Goal: Communication & Community: Answer question/provide support

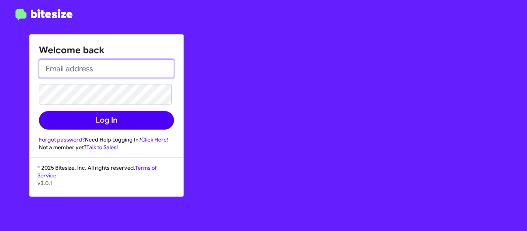
type input "trisha@motivebdcsolutions.net"
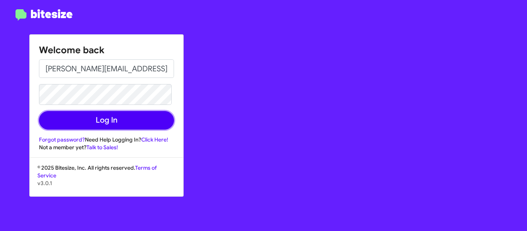
click at [99, 119] on button "Log In" at bounding box center [106, 120] width 135 height 19
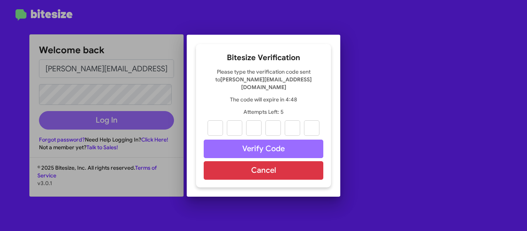
paste input "1"
type input "3"
type input "4"
type input "6"
type input "9"
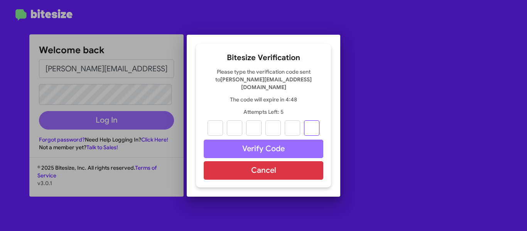
type input "1"
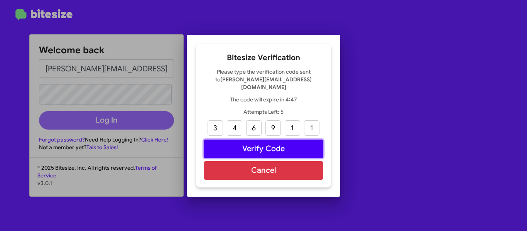
click at [246, 143] on button "Verify Code" at bounding box center [264, 149] width 120 height 19
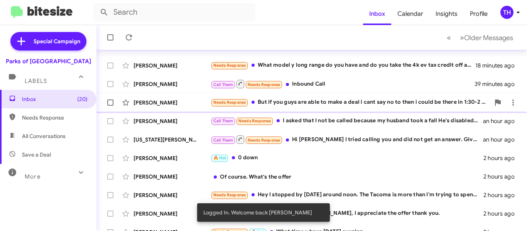
scroll to position [39, 0]
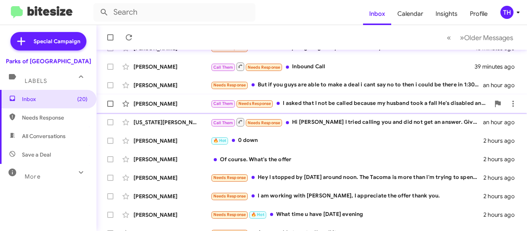
click at [339, 108] on div "Call Them Needs Response I asked that I not be called because my husband took a…" at bounding box center [350, 103] width 279 height 9
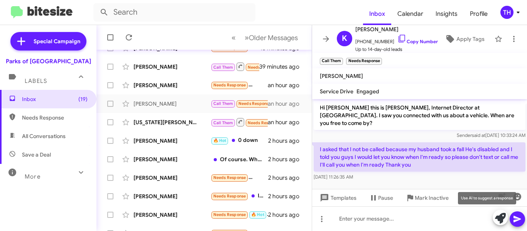
click at [501, 215] on icon at bounding box center [500, 218] width 11 height 11
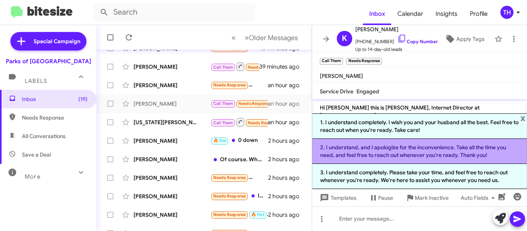
click at [372, 150] on li "2. I understand, and I apologize for the inconvenience. Take all the time you n…" at bounding box center [419, 151] width 215 height 25
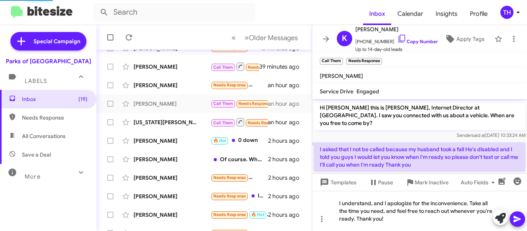
click at [520, 217] on icon at bounding box center [517, 219] width 9 height 9
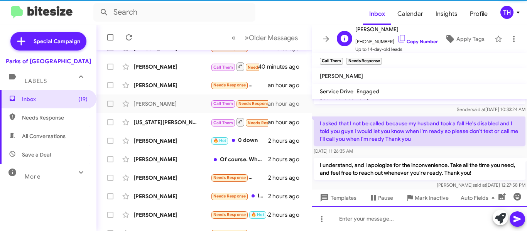
scroll to position [27, 0]
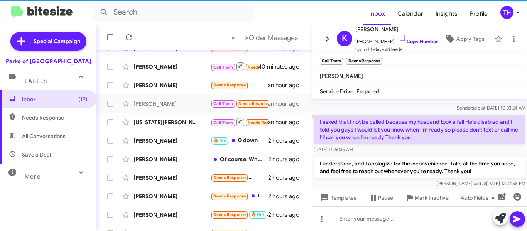
click at [327, 41] on icon at bounding box center [326, 39] width 6 height 6
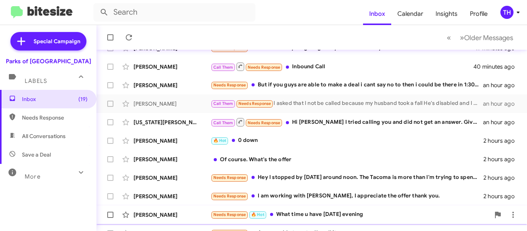
click at [204, 210] on div "Kebris Reynolds Needs Response 🔥 Hot What time u have on Saturday evening 2 hou…" at bounding box center [312, 214] width 418 height 15
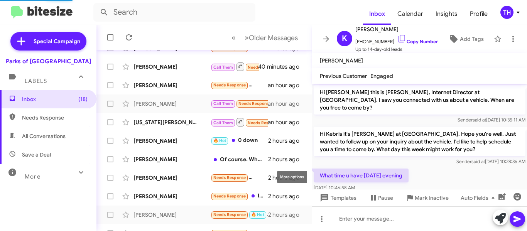
scroll to position [4, 0]
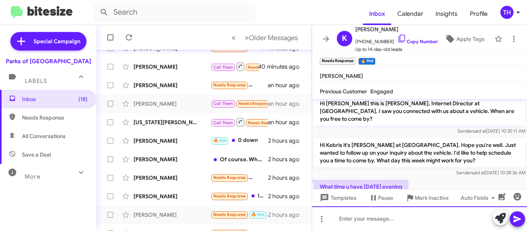
click at [424, 219] on div at bounding box center [419, 219] width 215 height 25
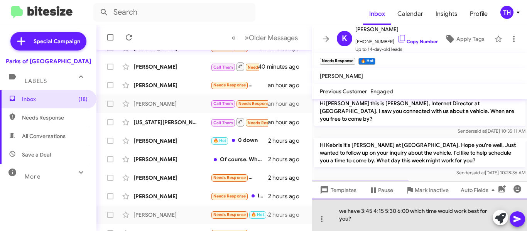
click at [344, 212] on div "we have 3:45 4:15 5:30 6:00 which time would work best for you?" at bounding box center [419, 215] width 215 height 32
click at [398, 222] on div "We have 3:45 4:15 5:30 6:00 which time would work best for you?" at bounding box center [419, 215] width 215 height 32
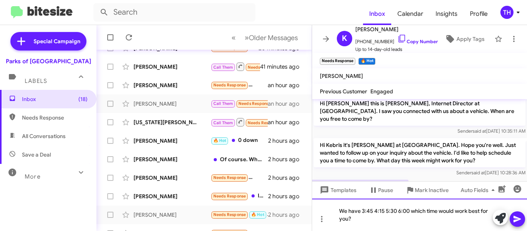
scroll to position [27, 0]
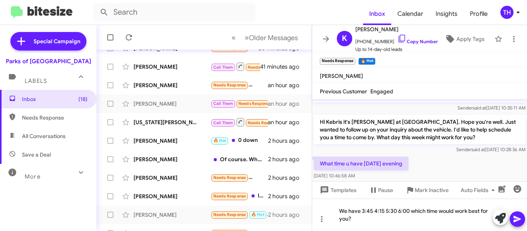
click at [521, 217] on icon at bounding box center [517, 219] width 9 height 9
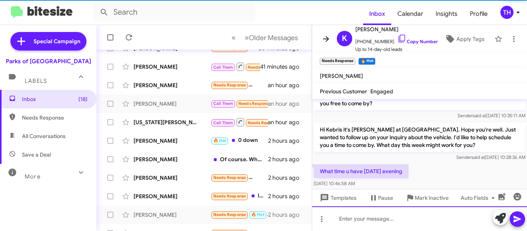
scroll to position [48, 0]
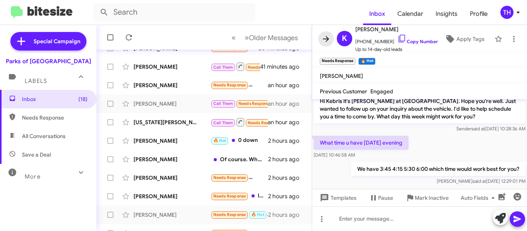
click at [329, 38] on icon at bounding box center [326, 38] width 9 height 9
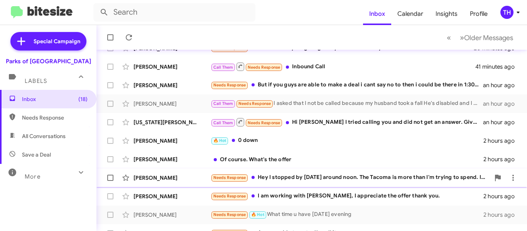
scroll to position [77, 0]
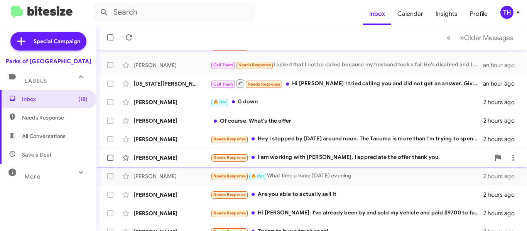
click at [185, 159] on div "[PERSON_NAME]" at bounding box center [172, 158] width 77 height 8
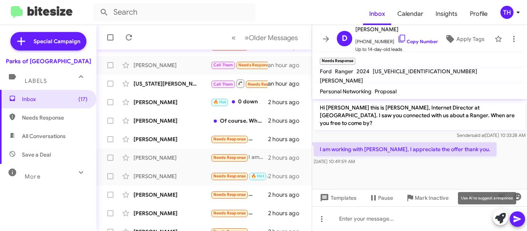
click at [503, 220] on icon at bounding box center [500, 218] width 11 height 11
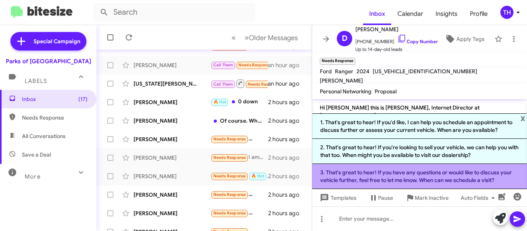
click at [364, 173] on li "3. That's great to hear! If you have any questions or would like to discuss you…" at bounding box center [419, 176] width 215 height 25
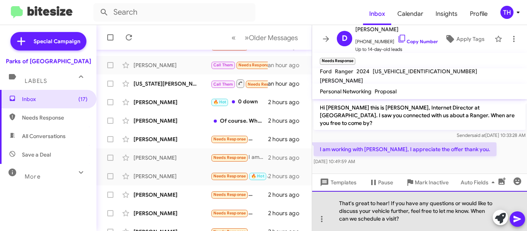
drag, startPoint x: 430, startPoint y: 222, endPoint x: 340, endPoint y: 221, distance: 90.3
click at [340, 221] on div "That's great to hear! If you have any questions or would like to discuss your v…" at bounding box center [419, 211] width 215 height 40
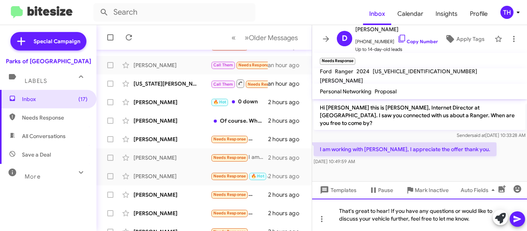
click at [476, 219] on div "That's great to hear! If you have any questions or would like to discuss your v…" at bounding box center [419, 215] width 215 height 32
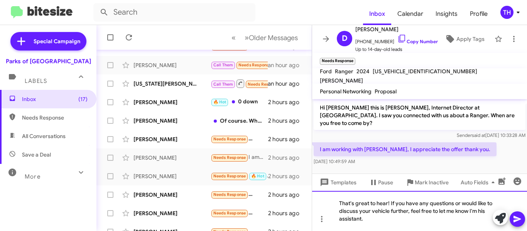
click at [414, 219] on div "That's great to hear! If you have any questions or would like to discuss your v…" at bounding box center [419, 211] width 215 height 40
click at [516, 222] on icon at bounding box center [517, 219] width 9 height 9
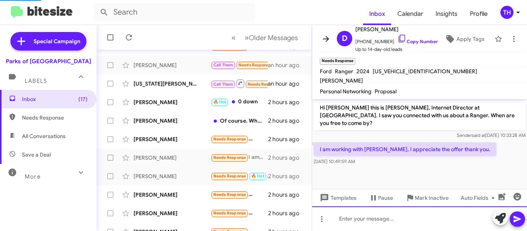
scroll to position [12, 0]
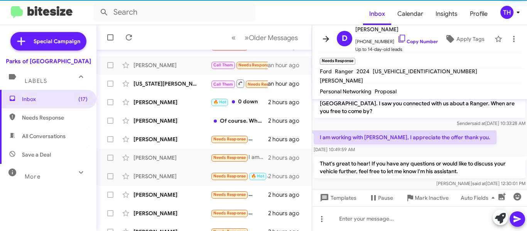
click at [323, 37] on icon at bounding box center [326, 38] width 9 height 9
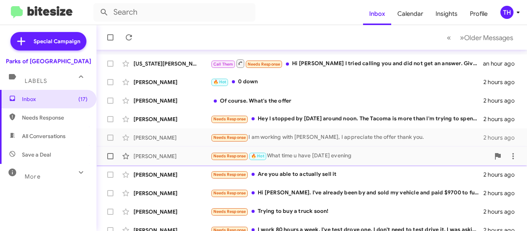
scroll to position [116, 0]
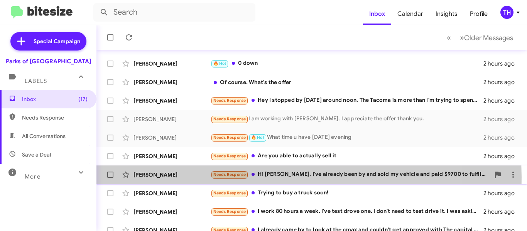
click at [198, 177] on div "[PERSON_NAME]" at bounding box center [172, 175] width 77 height 8
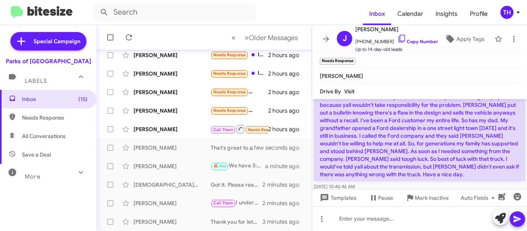
scroll to position [68, 0]
click at [323, 42] on icon at bounding box center [326, 38] width 9 height 9
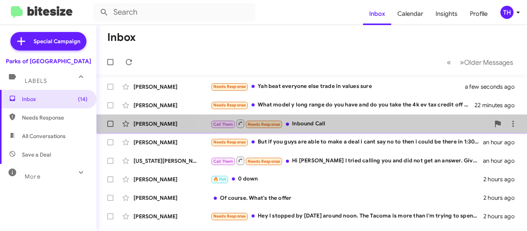
click at [337, 128] on div "Call Them Needs Response Inbound Call" at bounding box center [350, 124] width 279 height 10
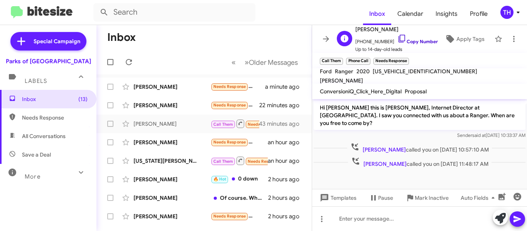
click at [398, 40] on icon at bounding box center [402, 38] width 9 height 9
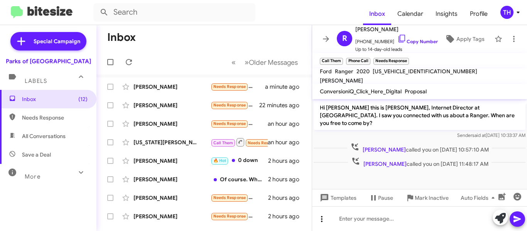
click at [321, 218] on icon at bounding box center [321, 219] width 9 height 9
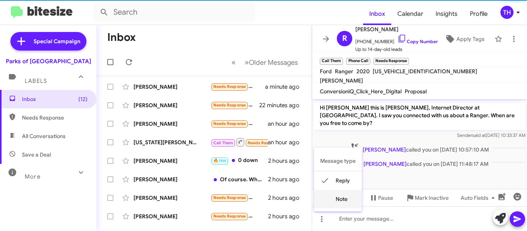
click at [322, 203] on mat-icon at bounding box center [324, 199] width 9 height 9
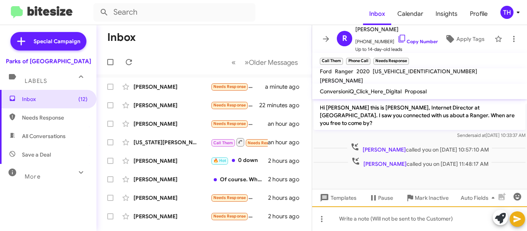
click at [354, 221] on div at bounding box center [419, 219] width 215 height 25
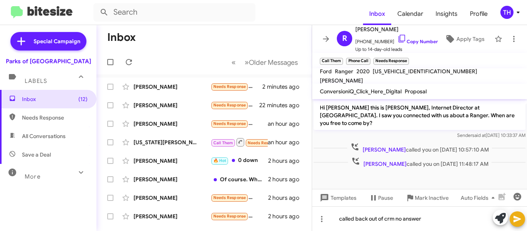
click at [515, 217] on icon at bounding box center [517, 219] width 7 height 7
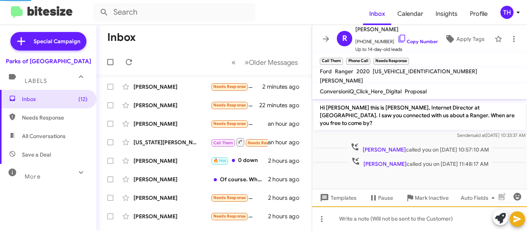
scroll to position [15, 0]
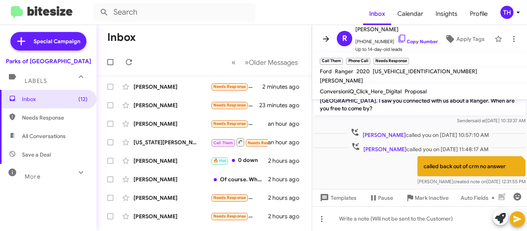
click at [328, 36] on icon at bounding box center [326, 38] width 9 height 9
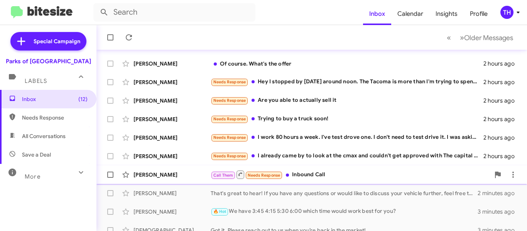
scroll to position [154, 0]
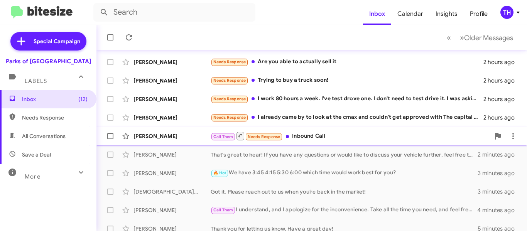
click at [193, 134] on div "[PERSON_NAME]" at bounding box center [172, 136] width 77 height 8
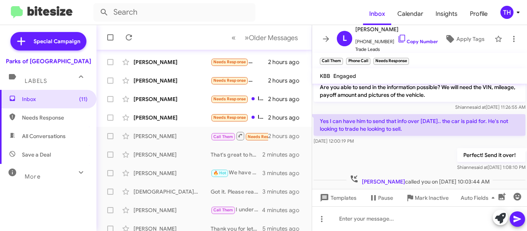
scroll to position [153, 0]
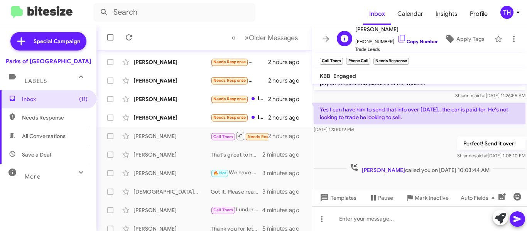
click at [406, 41] on link "Copy Number" at bounding box center [418, 42] width 41 height 6
click at [510, 39] on icon at bounding box center [514, 38] width 9 height 9
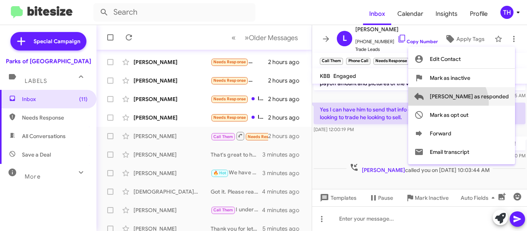
click at [478, 103] on span "Mark as responded" at bounding box center [469, 96] width 79 height 19
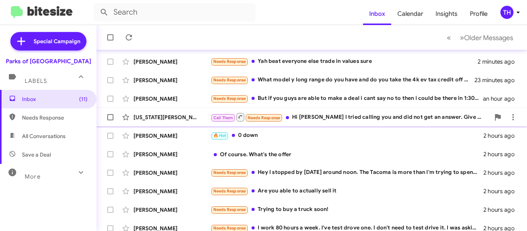
scroll to position [39, 0]
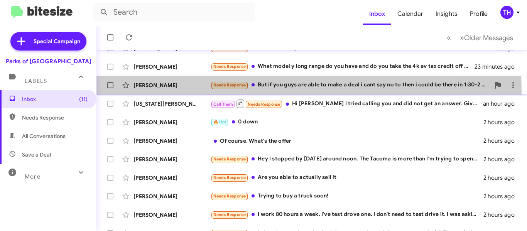
click at [196, 91] on div "Chris Newman Needs Response But if you guys are able to make a deal i cant say …" at bounding box center [312, 85] width 418 height 15
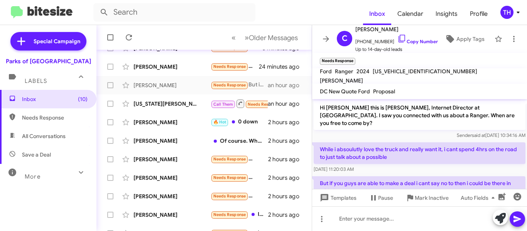
scroll to position [20, 0]
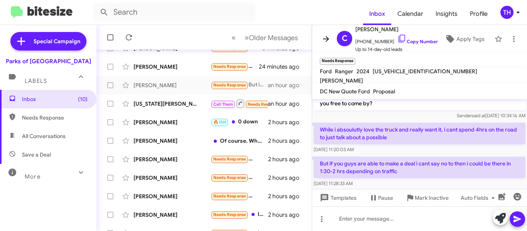
click at [324, 40] on icon at bounding box center [326, 38] width 9 height 9
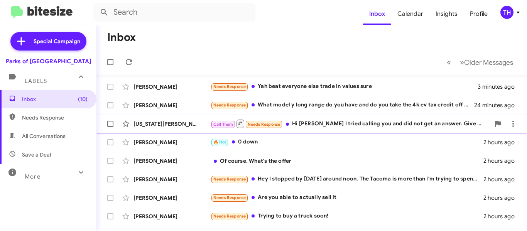
click at [196, 124] on div "[US_STATE][PERSON_NAME]" at bounding box center [172, 124] width 77 height 8
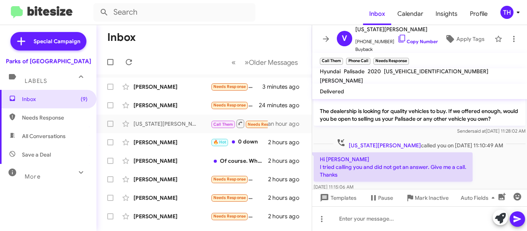
scroll to position [30, 0]
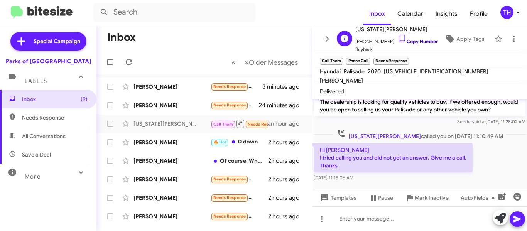
click at [398, 35] on icon at bounding box center [402, 38] width 9 height 9
click at [330, 36] on icon at bounding box center [326, 38] width 9 height 9
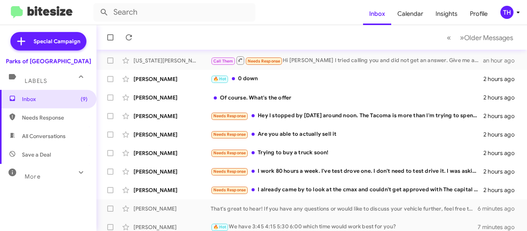
scroll to position [77, 0]
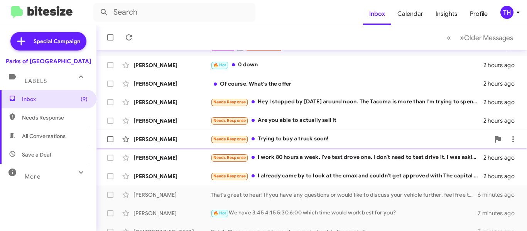
click at [198, 136] on div "[PERSON_NAME]" at bounding box center [172, 139] width 77 height 8
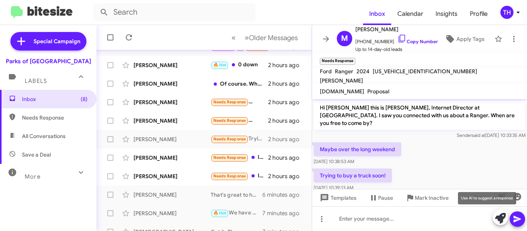
click at [501, 218] on icon at bounding box center [500, 218] width 11 height 11
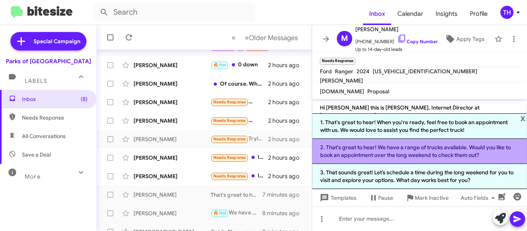
click at [359, 150] on li "2. That's great to hear! We have a range of trucks available. Would you like to…" at bounding box center [419, 151] width 215 height 25
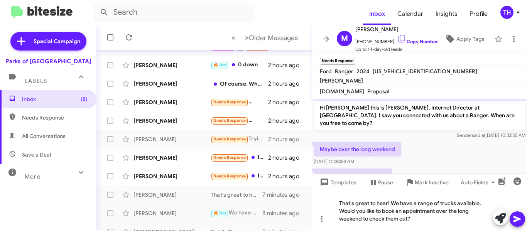
click at [513, 218] on icon at bounding box center [517, 219] width 9 height 9
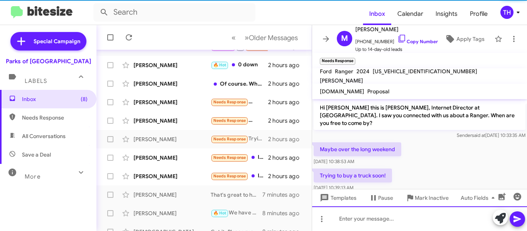
scroll to position [41, 0]
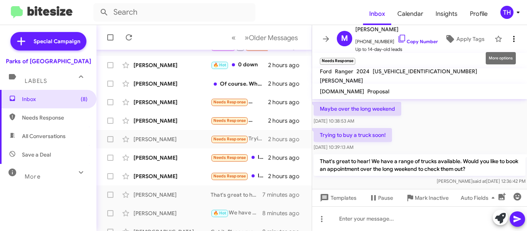
click at [510, 37] on icon at bounding box center [514, 38] width 9 height 9
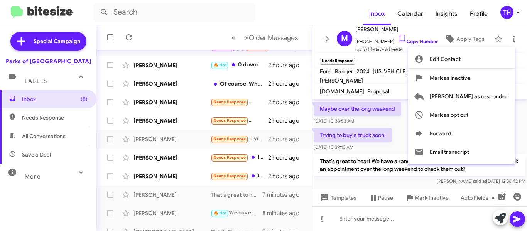
click at [420, 58] on div at bounding box center [263, 115] width 527 height 231
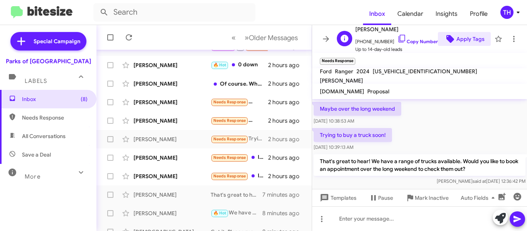
click at [469, 41] on span "Apply Tags" at bounding box center [471, 39] width 28 height 14
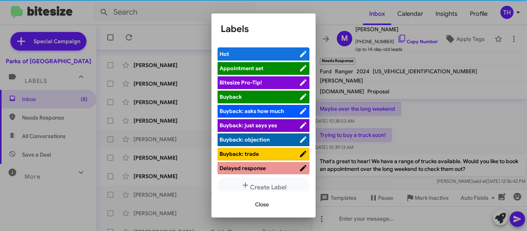
click at [248, 53] on span "Hot" at bounding box center [260, 54] width 80 height 8
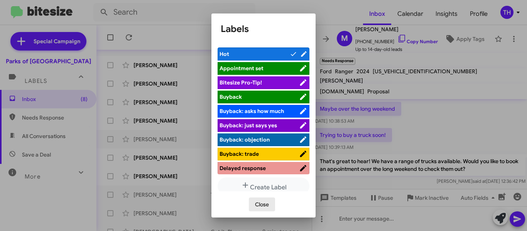
click at [268, 204] on span "Close" at bounding box center [262, 205] width 14 height 14
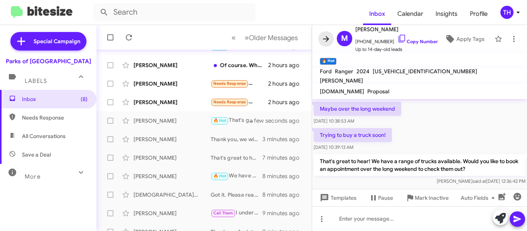
click at [325, 42] on icon at bounding box center [326, 38] width 9 height 9
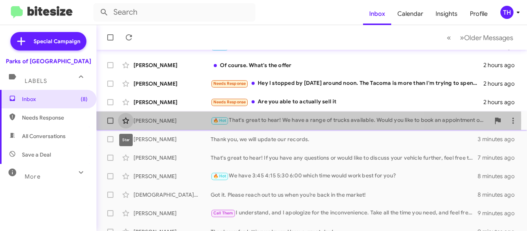
click at [129, 122] on icon at bounding box center [125, 120] width 9 height 9
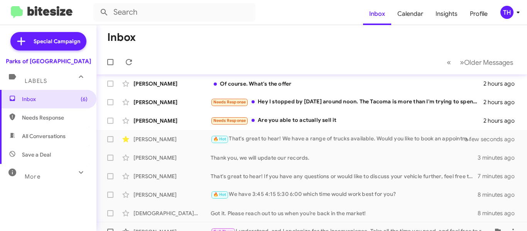
scroll to position [77, 0]
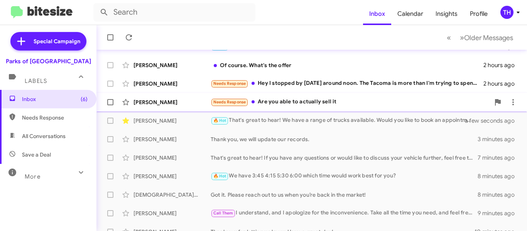
click at [198, 102] on div "[PERSON_NAME]" at bounding box center [172, 102] width 77 height 8
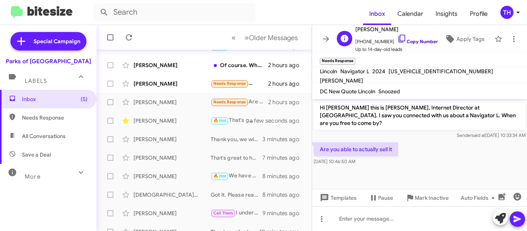
click at [423, 40] on link "Copy Number" at bounding box center [418, 42] width 41 height 6
paste div
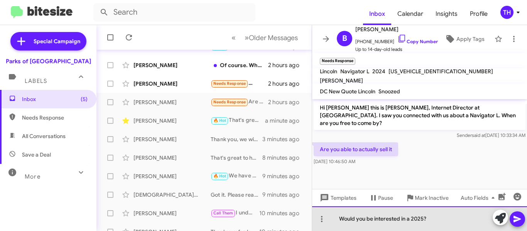
click at [424, 219] on div "Would you be interested in a 2025?" at bounding box center [419, 219] width 215 height 25
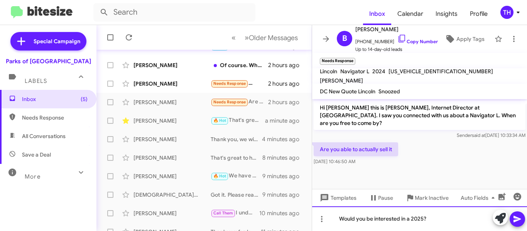
click at [526, 218] on div "Would you be interested in a 2025?" at bounding box center [419, 219] width 215 height 25
click at [520, 217] on icon at bounding box center [517, 219] width 9 height 9
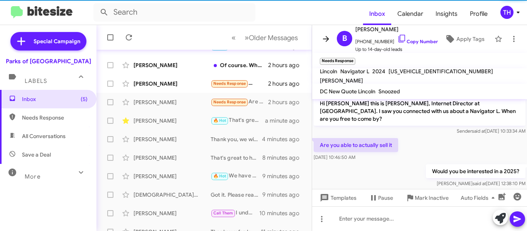
click at [328, 40] on icon at bounding box center [326, 39] width 6 height 6
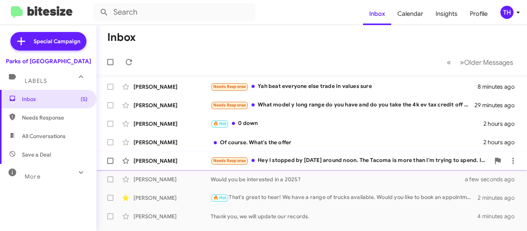
click at [191, 165] on div "[PERSON_NAME] Needs Response Hey I stopped by [DATE] around noon. The Tacoma is…" at bounding box center [312, 160] width 418 height 15
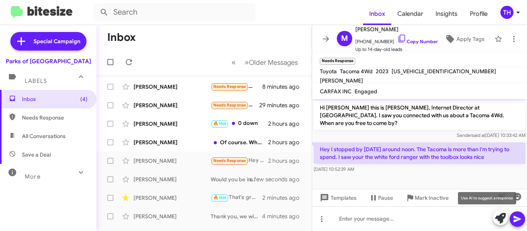
click at [501, 217] on icon at bounding box center [500, 218] width 11 height 11
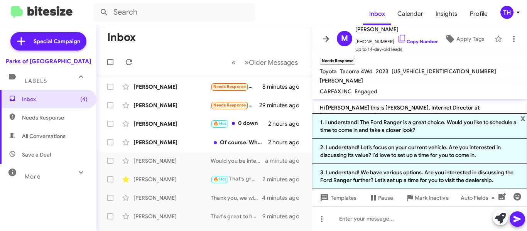
click at [326, 45] on button at bounding box center [325, 38] width 15 height 15
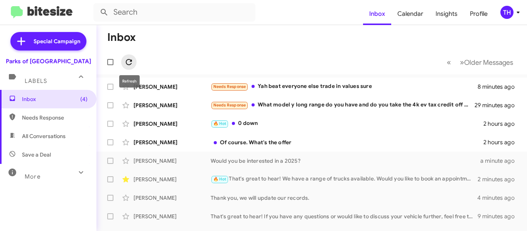
click at [125, 56] on button at bounding box center [128, 61] width 15 height 15
click at [124, 58] on span at bounding box center [128, 62] width 15 height 9
click at [63, 99] on span "Inbox (4)" at bounding box center [55, 99] width 66 height 8
click at [57, 115] on span "Needs Response" at bounding box center [55, 118] width 66 height 8
type input "in:needs-response"
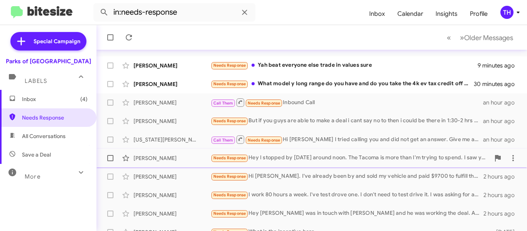
scroll to position [39, 0]
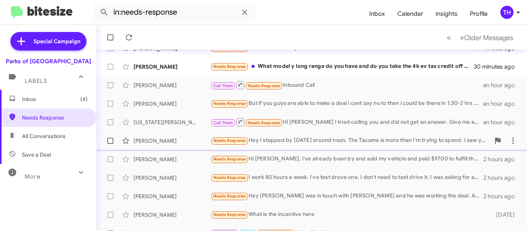
click at [328, 145] on div "Needs Response Hey I stopped by yesterday around noon. The Tacoma is more than …" at bounding box center [350, 140] width 279 height 9
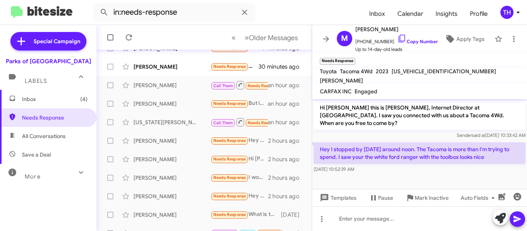
click at [388, 149] on p "Hey I stopped by yesterday around noon. The Tacoma is more than I'm trying to s…" at bounding box center [420, 153] width 212 height 22
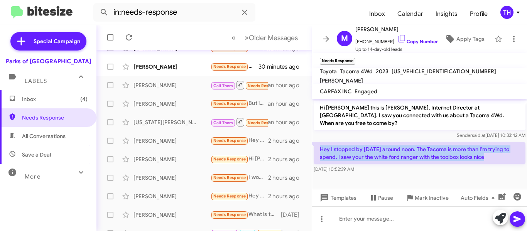
copy p "Hey I stopped by yesterday around noon. The Tacoma is more than I'm trying to s…"
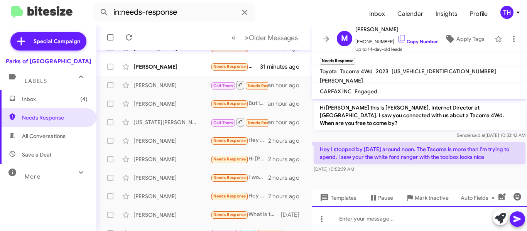
paste div
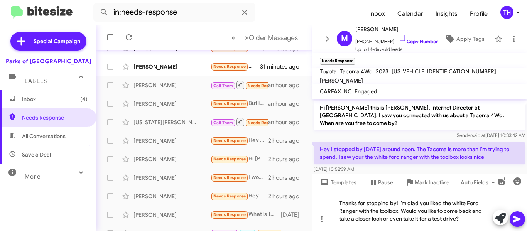
click at [513, 222] on icon at bounding box center [517, 219] width 9 height 9
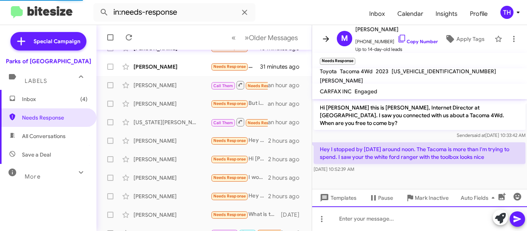
scroll to position [30, 0]
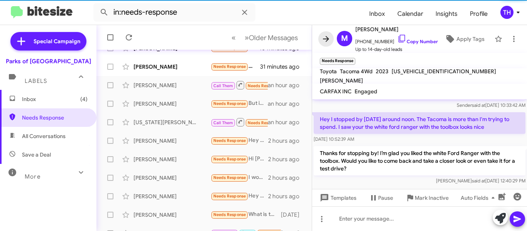
click at [326, 40] on icon at bounding box center [326, 38] width 9 height 9
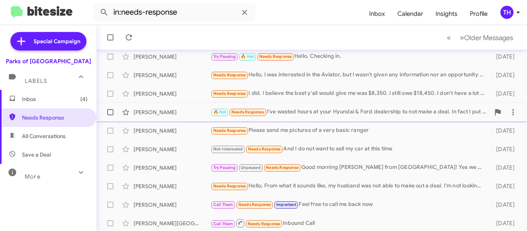
scroll to position [217, 0]
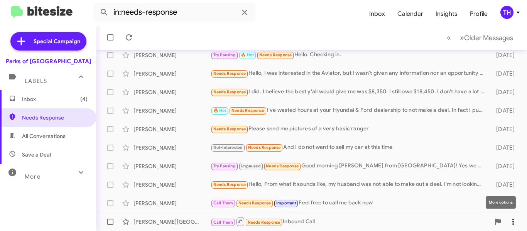
click at [510, 221] on icon at bounding box center [513, 221] width 9 height 9
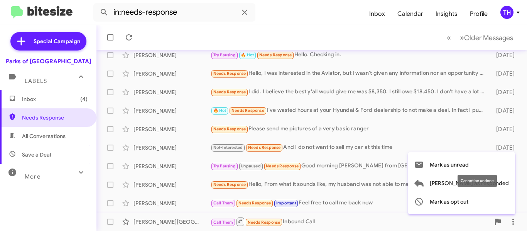
click at [501, 182] on mat-tooltip-component "Cannot be undone" at bounding box center [477, 180] width 50 height 23
click at [182, 147] on div at bounding box center [263, 115] width 527 height 231
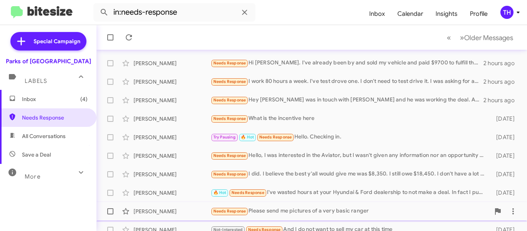
scroll to position [140, 0]
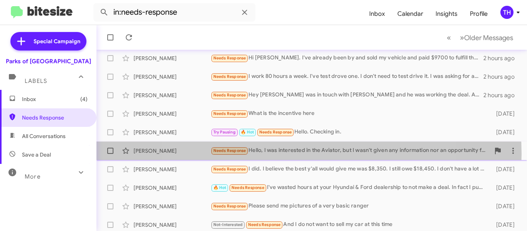
click at [293, 154] on div "Needs Response Hello, I was interested in the Aviator, but I wasn't given any i…" at bounding box center [350, 150] width 279 height 9
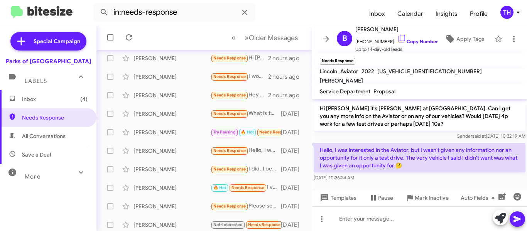
scroll to position [43, 0]
click at [326, 42] on icon at bounding box center [326, 38] width 9 height 9
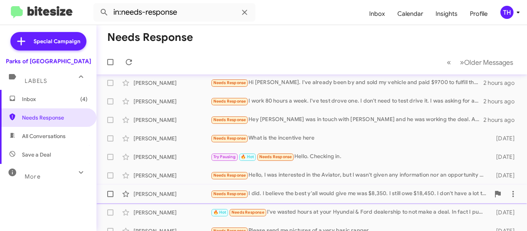
scroll to position [101, 0]
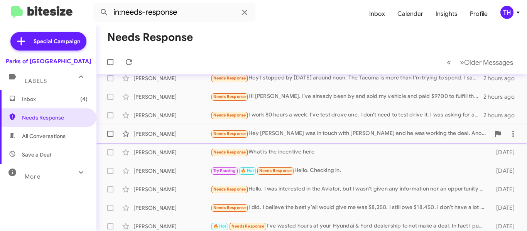
click at [430, 134] on div "Needs Response Hey Shianne I was in touch with Joesph and he was working the de…" at bounding box center [350, 133] width 279 height 9
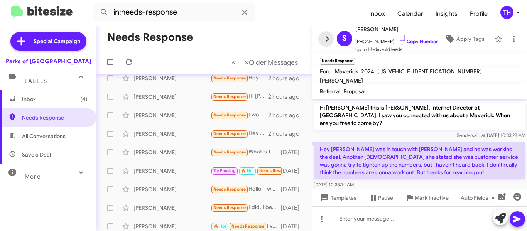
click at [324, 42] on icon at bounding box center [326, 38] width 9 height 9
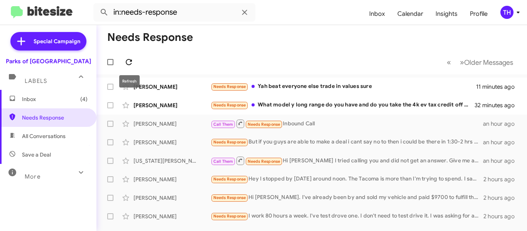
click at [128, 61] on icon at bounding box center [128, 62] width 9 height 9
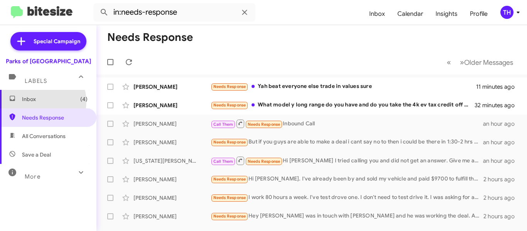
click at [41, 101] on span "Inbox (4)" at bounding box center [55, 99] width 66 height 8
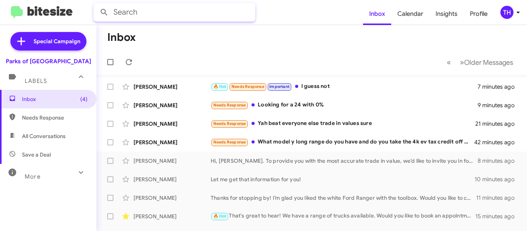
click at [162, 18] on input "text" at bounding box center [174, 12] width 162 height 19
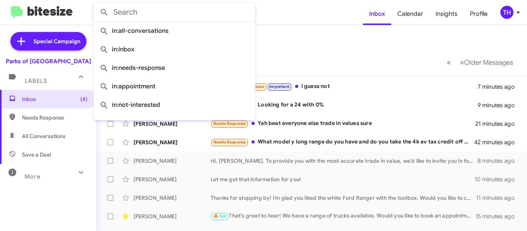
paste input "[PERSON_NAME]"
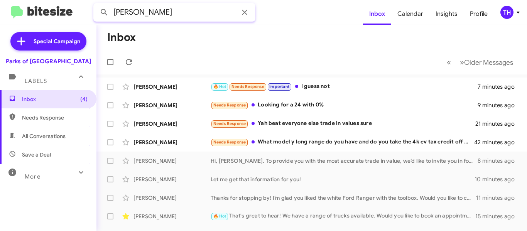
type input "[PERSON_NAME]"
click at [96, 5] on button at bounding box center [103, 12] width 15 height 15
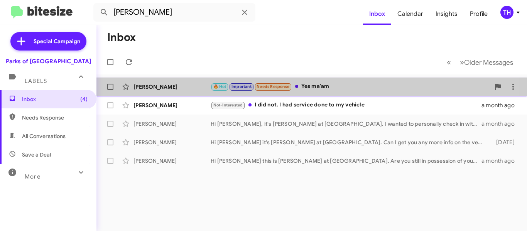
click at [180, 92] on div "[PERSON_NAME] 🔥 Hot Important Needs Response Yes ma'am 2 minutes ago" at bounding box center [312, 86] width 418 height 15
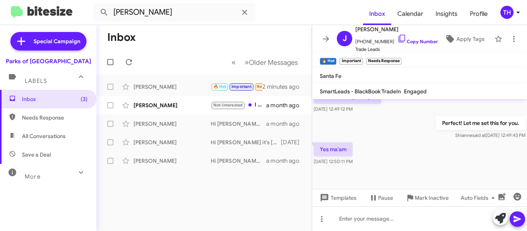
scroll to position [367, 0]
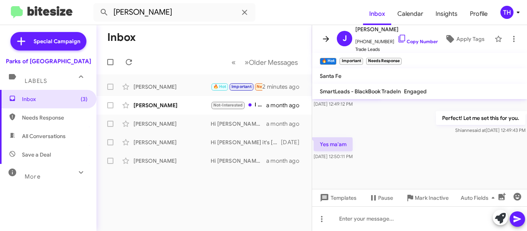
click at [327, 37] on icon at bounding box center [326, 39] width 6 height 6
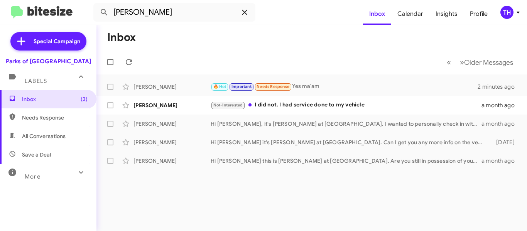
click at [244, 14] on icon at bounding box center [244, 12] width 9 height 9
